Goal: Obtain resource: Download file/media

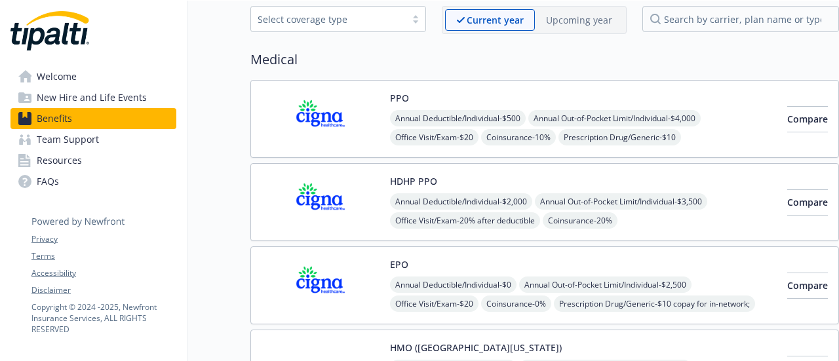
click at [363, 123] on img at bounding box center [320, 119] width 118 height 56
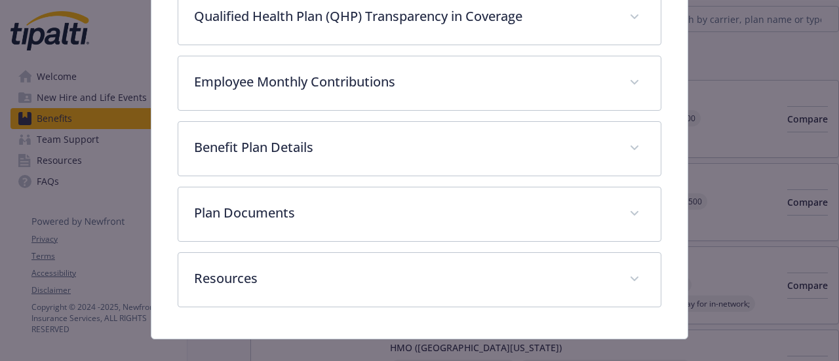
scroll to position [602, 0]
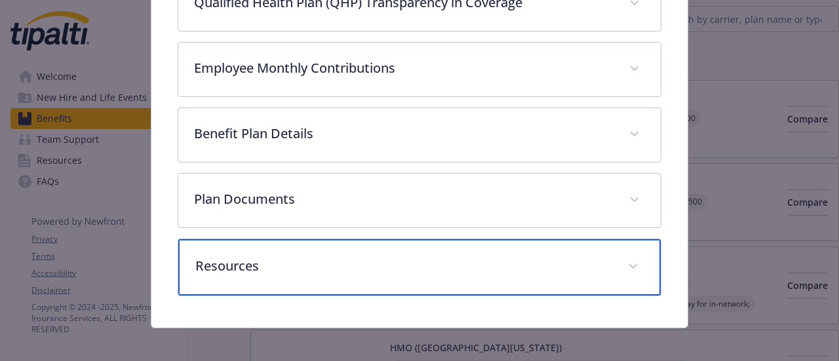
click at [318, 250] on div "Resources" at bounding box center [419, 267] width 482 height 56
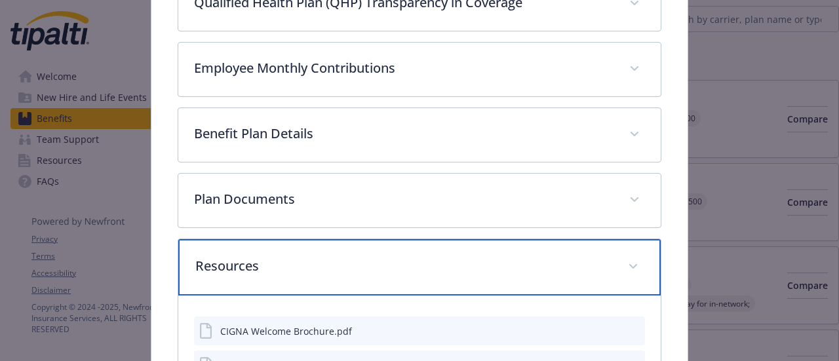
scroll to position [799, 0]
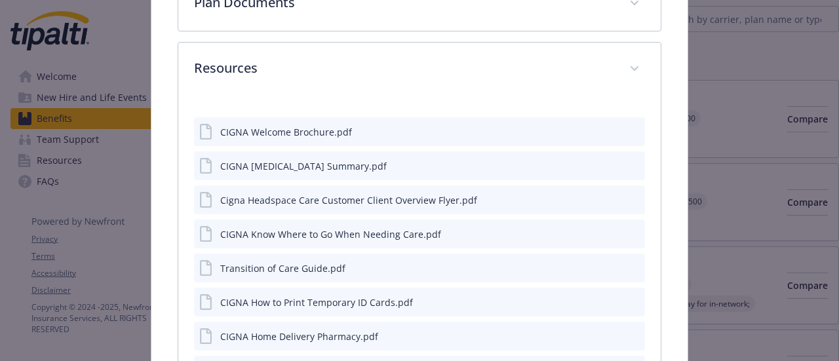
click at [628, 132] on button "details for plan Medical - PPO - Medical PPO" at bounding box center [634, 132] width 12 height 14
click at [626, 128] on icon "preview file" at bounding box center [632, 130] width 12 height 9
